Goal: Check status

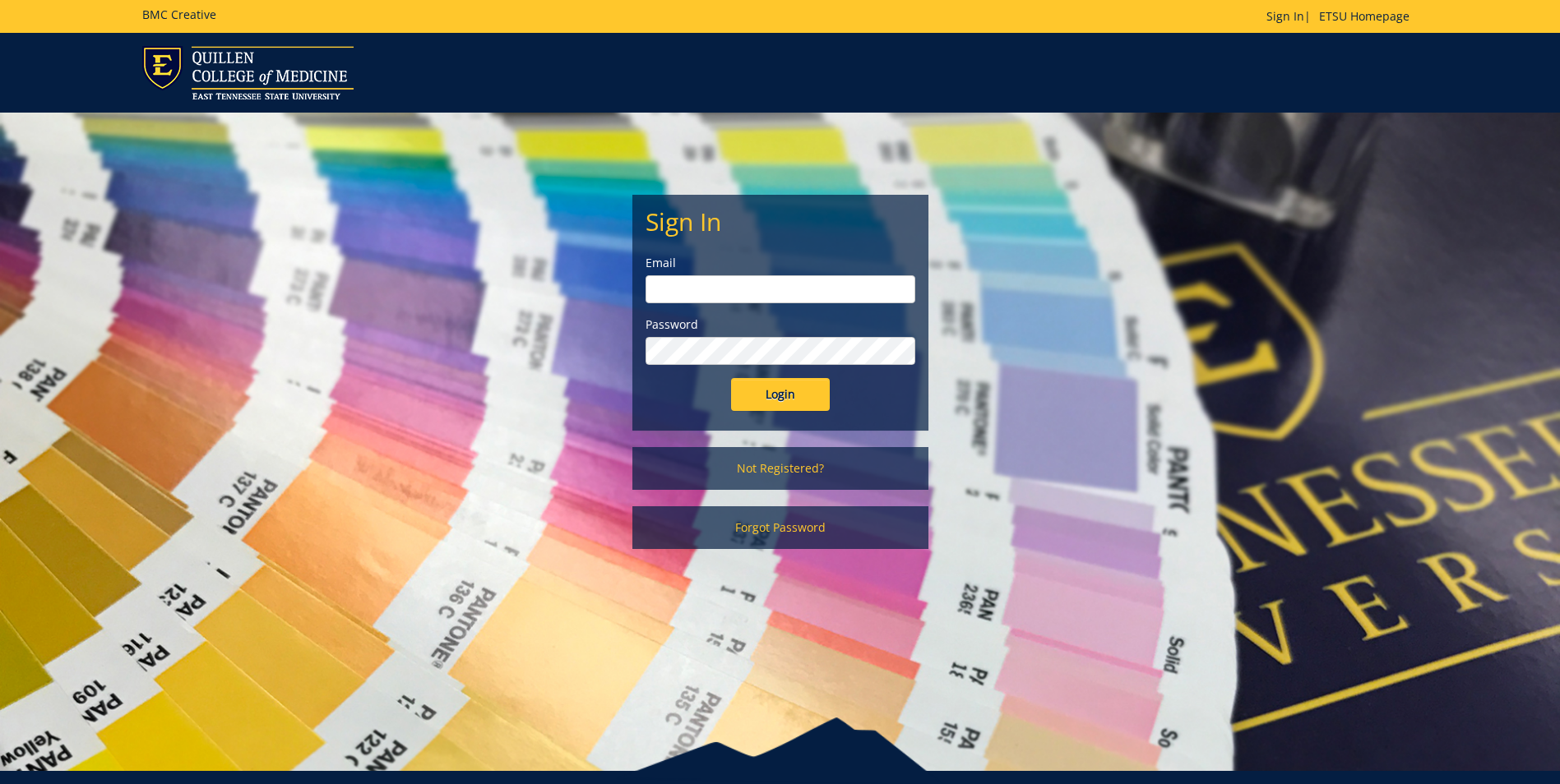
type input "[EMAIL_ADDRESS][DOMAIN_NAME]"
click at [762, 393] on input "Login" at bounding box center [780, 394] width 99 height 33
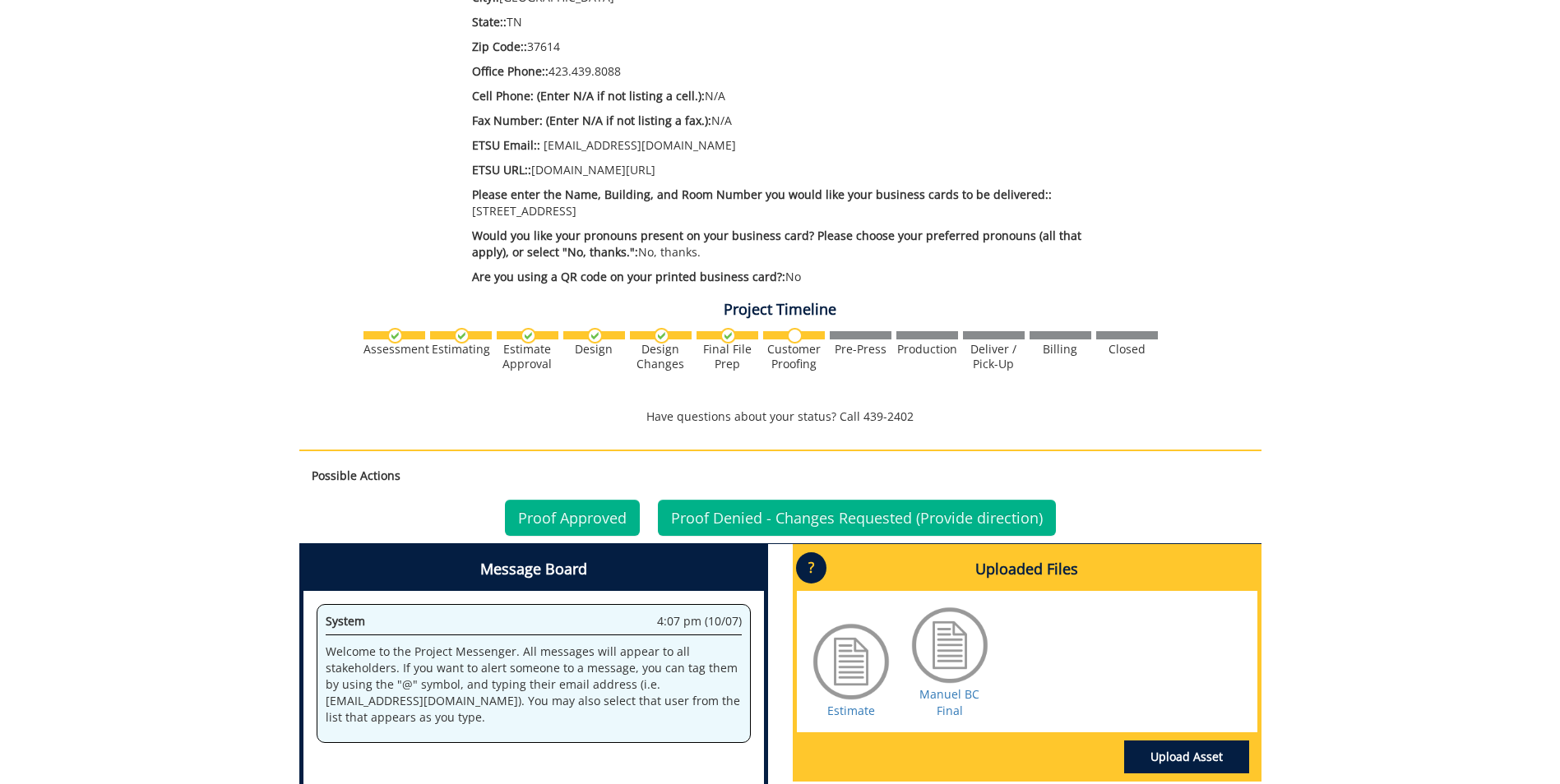
scroll to position [904, 0]
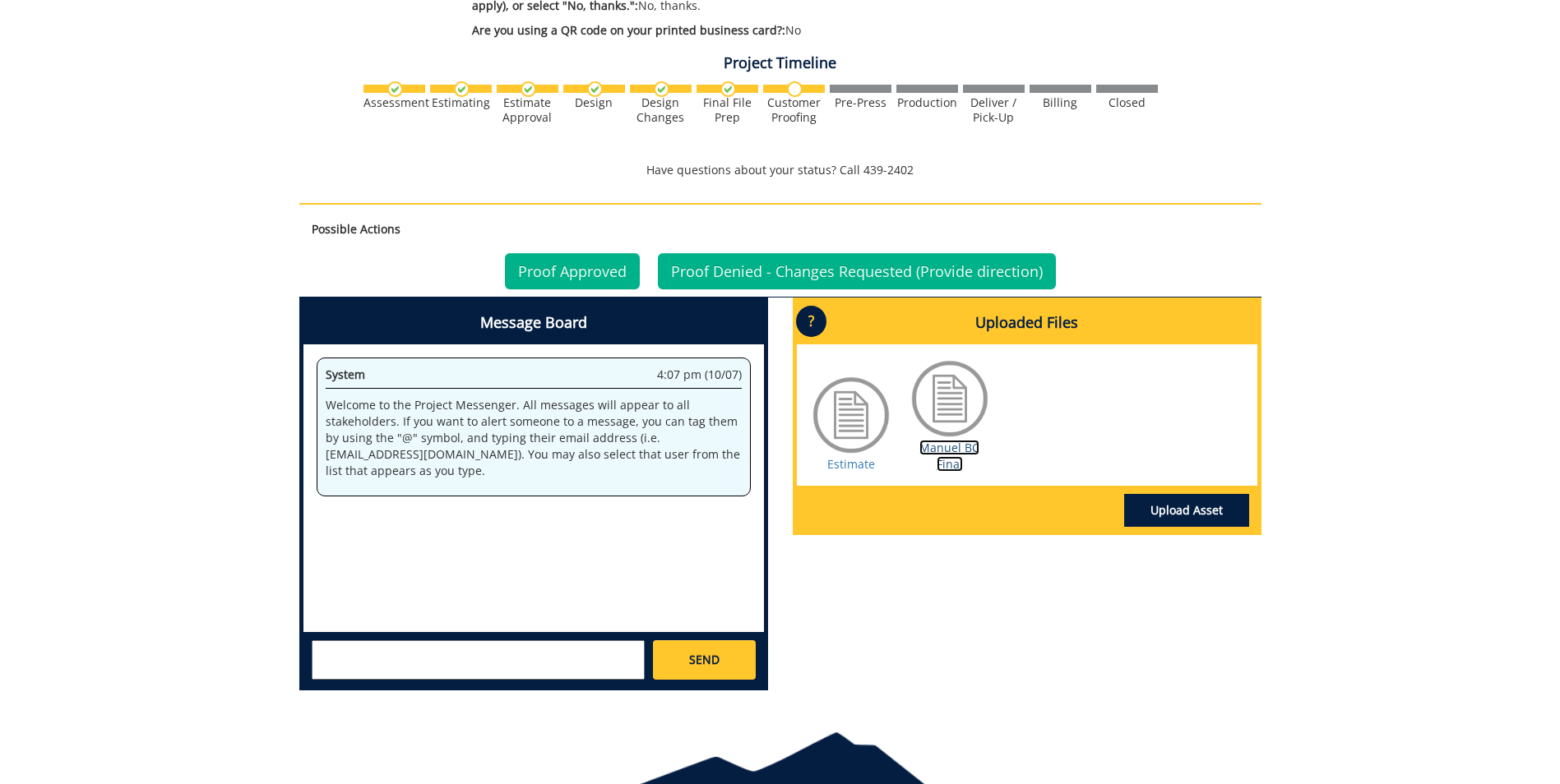
click at [950, 460] on link "Manuel BC Final" at bounding box center [950, 456] width 60 height 32
click at [570, 265] on link "Proof Approved" at bounding box center [572, 272] width 134 height 37
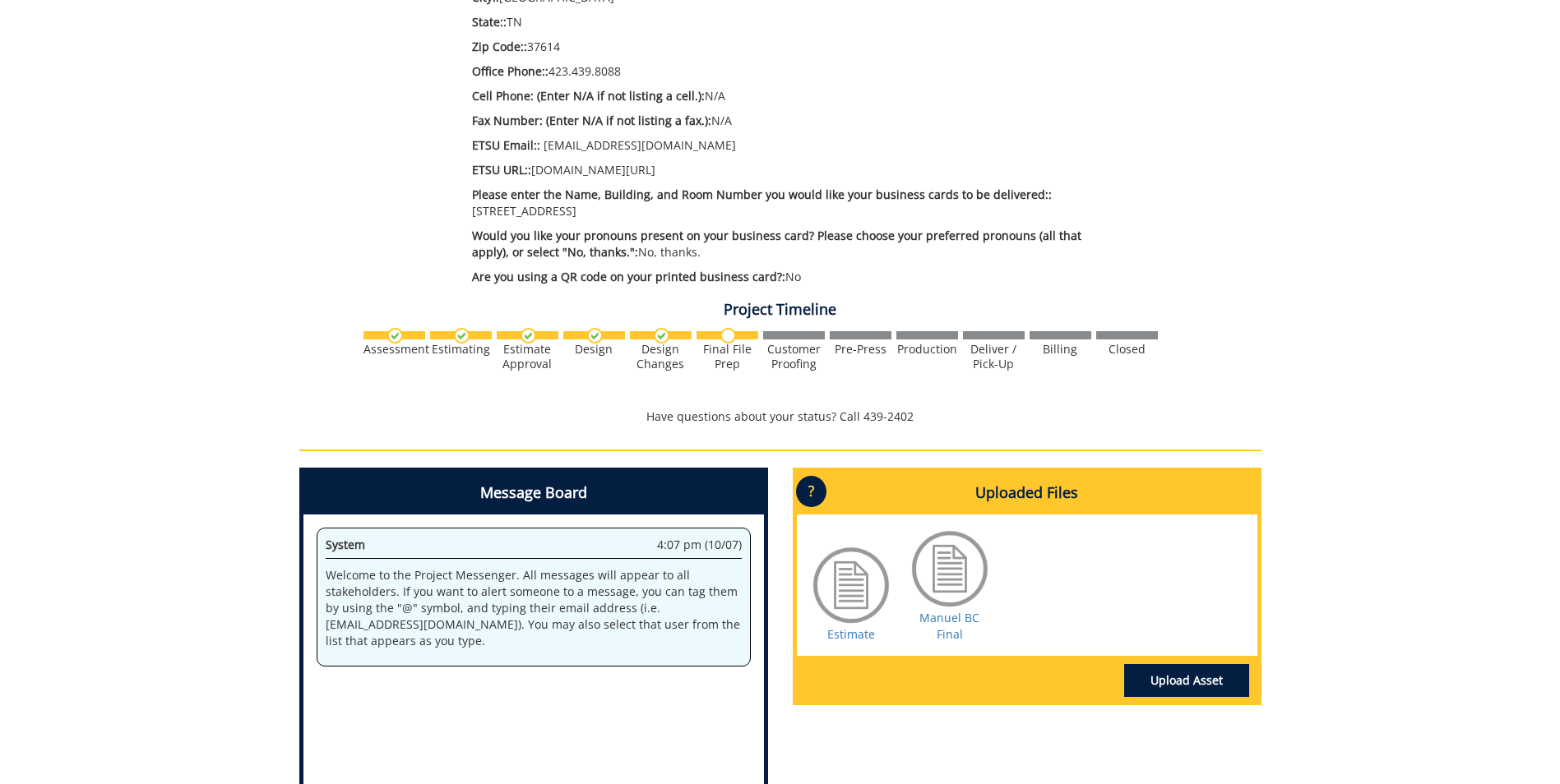
scroll to position [740, 0]
